Goal: Find specific page/section: Find specific page/section

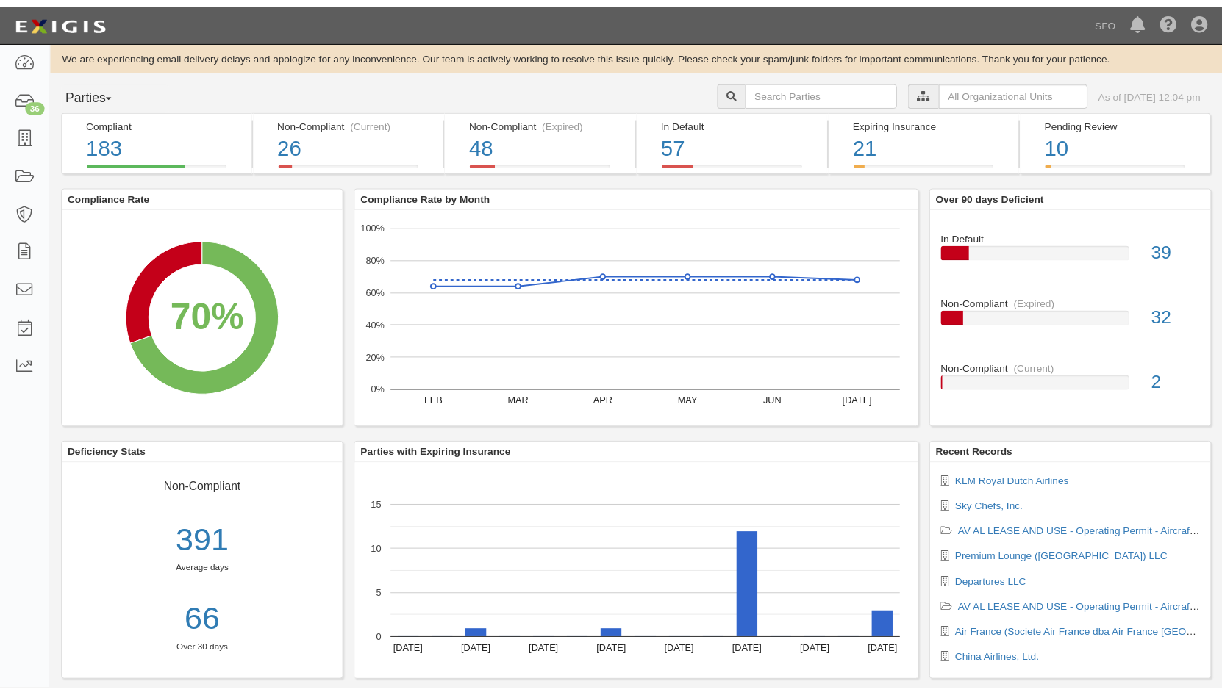
scroll to position [27, 0]
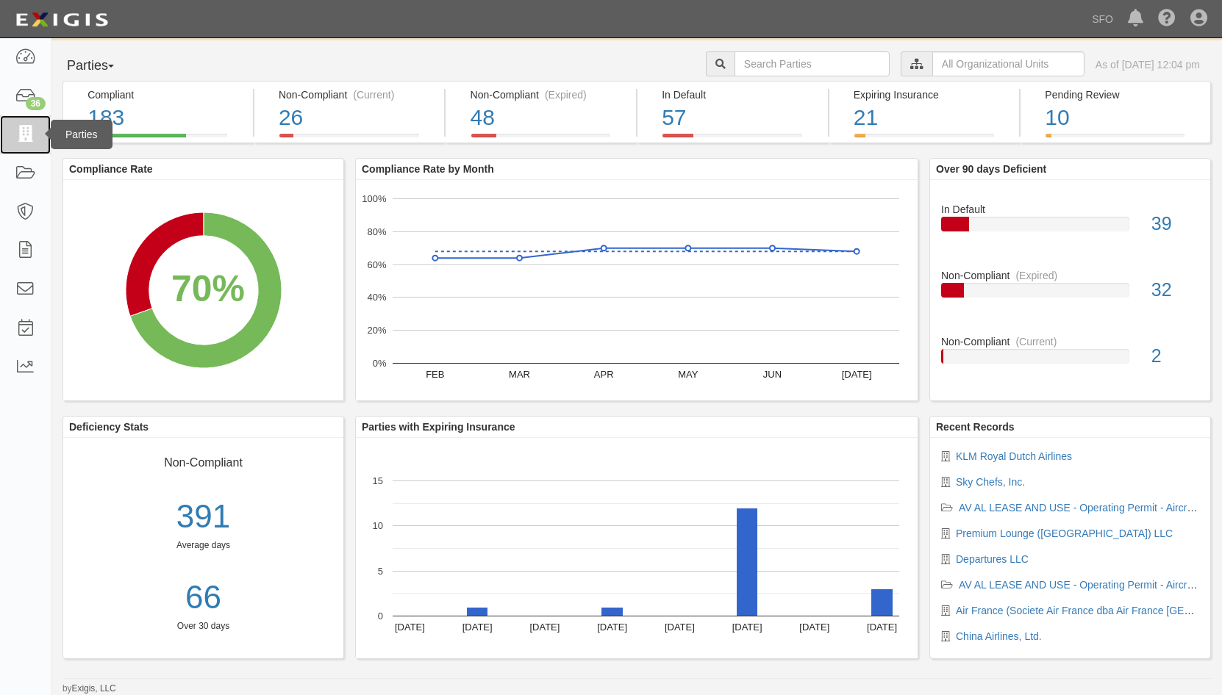
click at [21, 126] on icon at bounding box center [25, 134] width 21 height 17
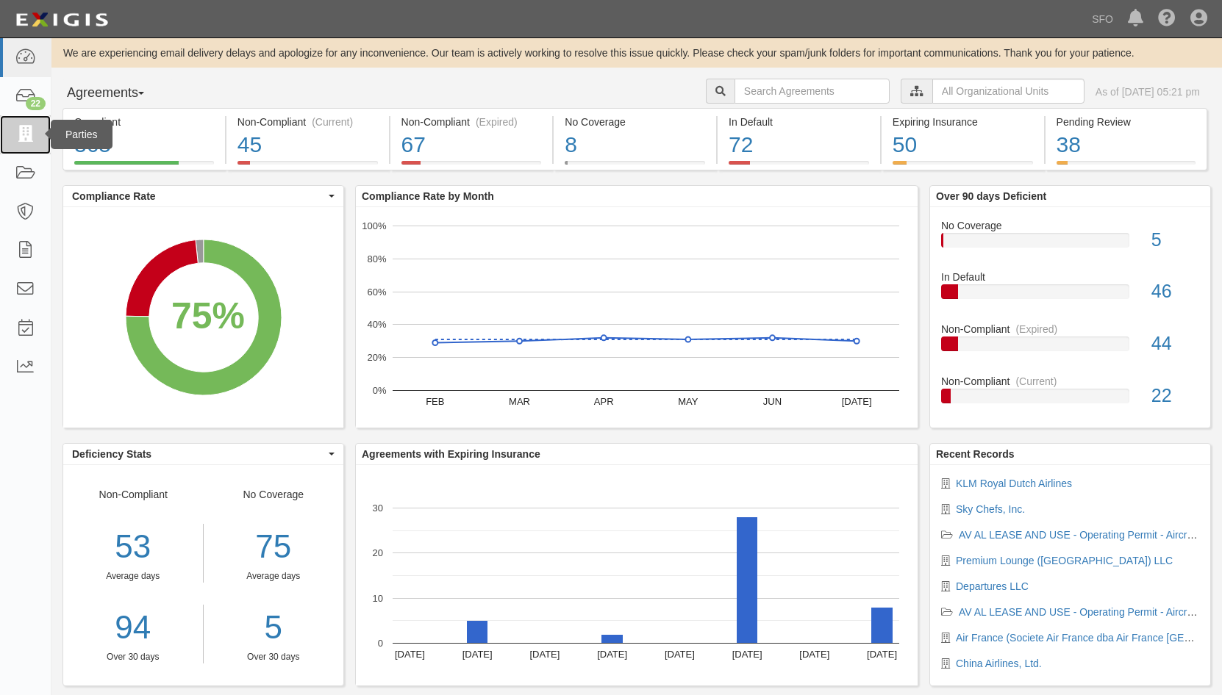
click at [35, 137] on icon at bounding box center [25, 134] width 21 height 17
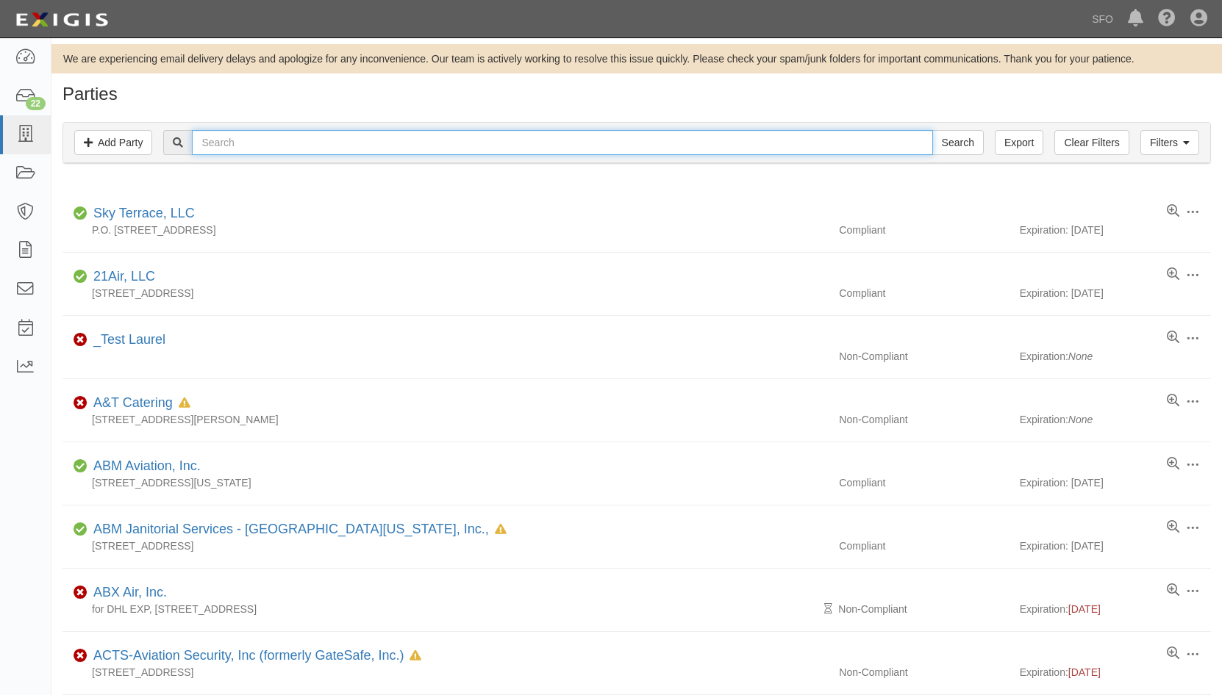
click at [251, 137] on input "text" at bounding box center [562, 142] width 740 height 25
type input "pren"
click at [932, 130] on input "Search" at bounding box center [957, 142] width 51 height 25
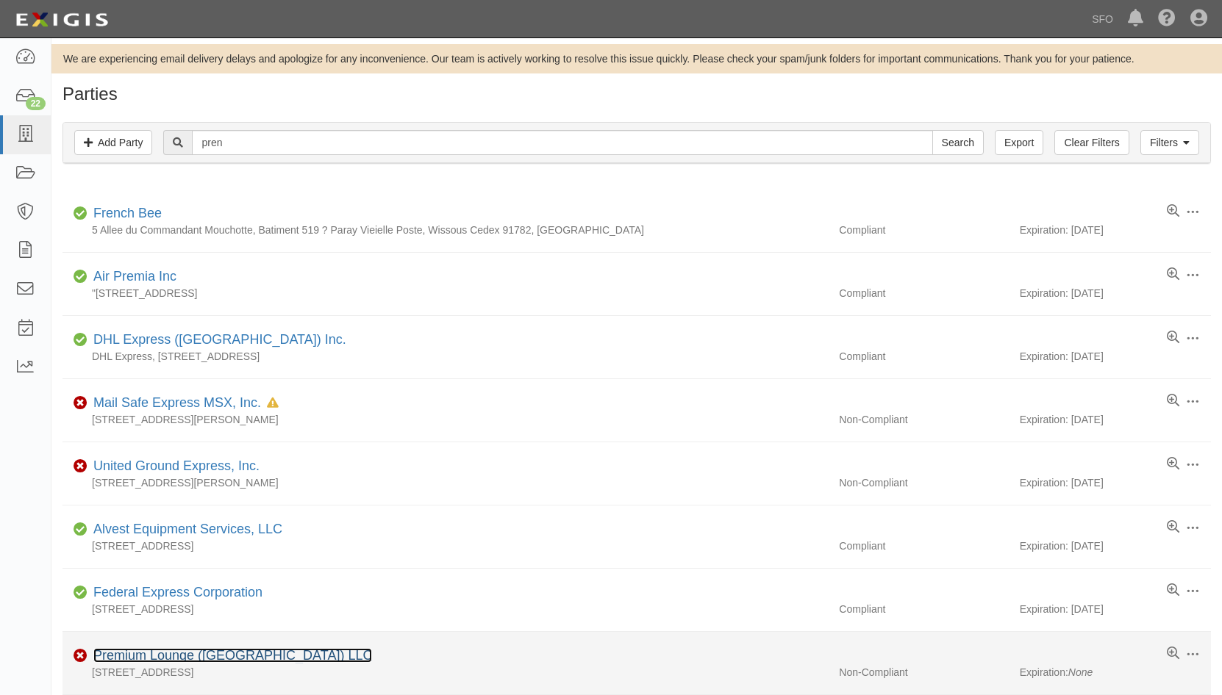
click at [250, 656] on link "Premium Lounge ([GEOGRAPHIC_DATA]) LLC" at bounding box center [232, 655] width 279 height 15
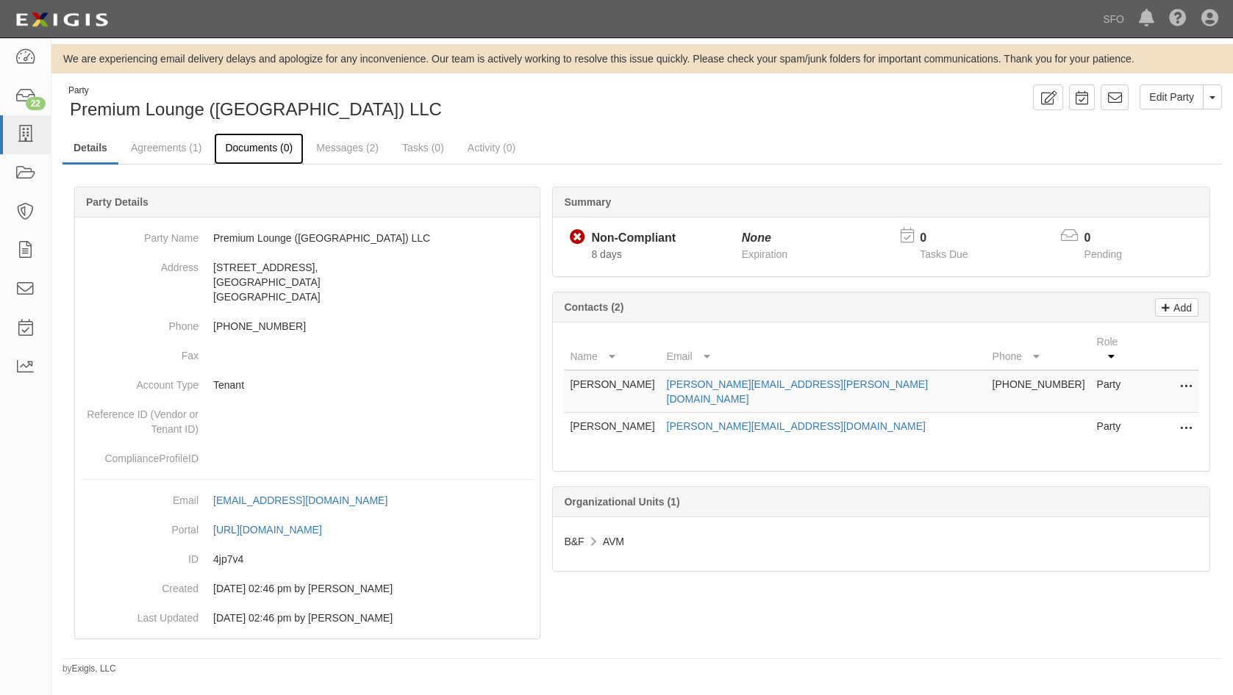
click at [221, 143] on link "Documents (0)" at bounding box center [259, 149] width 90 height 32
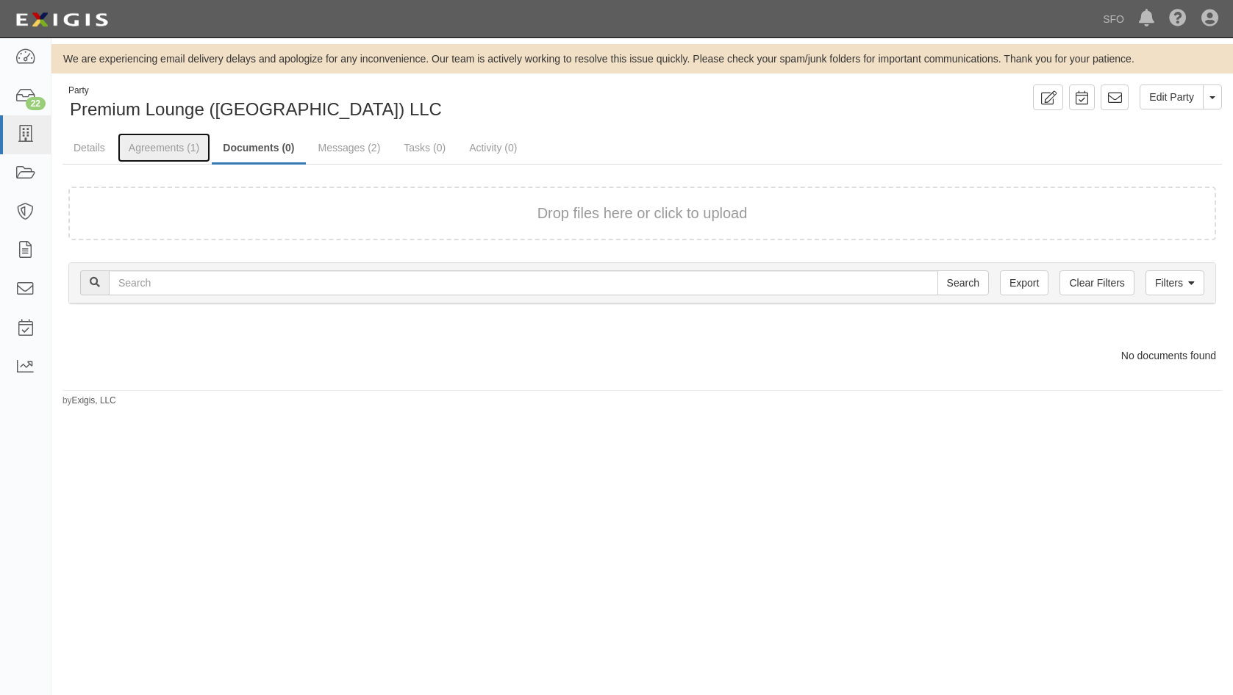
click at [185, 152] on link "Agreements (1)" at bounding box center [164, 147] width 93 height 29
